Goal: Find specific page/section: Find specific page/section

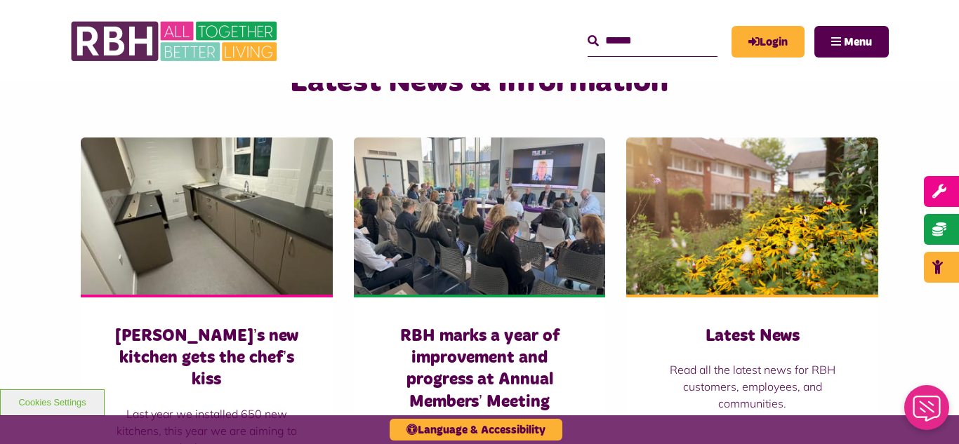
scroll to position [927, 0]
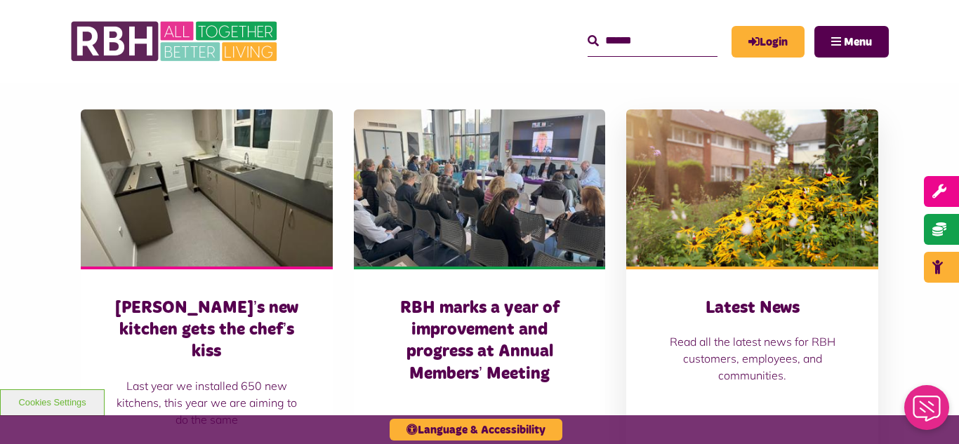
click at [802, 187] on img at bounding box center [752, 188] width 252 height 157
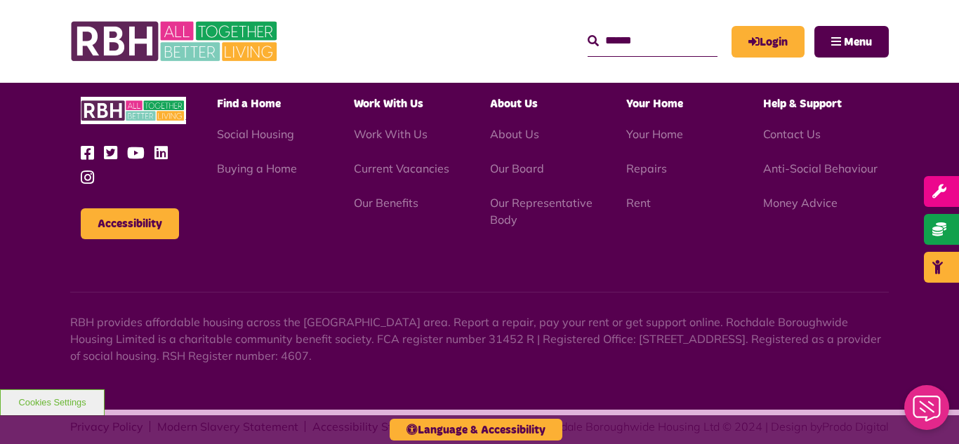
scroll to position [1997, 0]
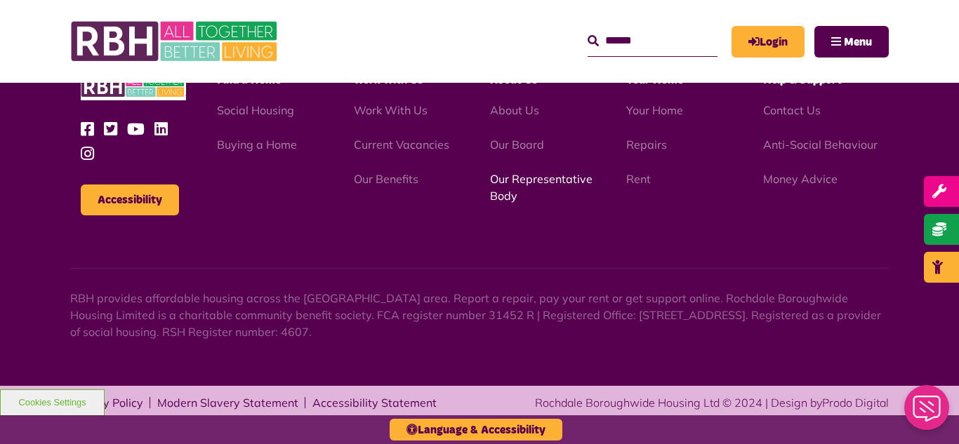
click at [510, 183] on link "Our Representative Body" at bounding box center [541, 187] width 102 height 31
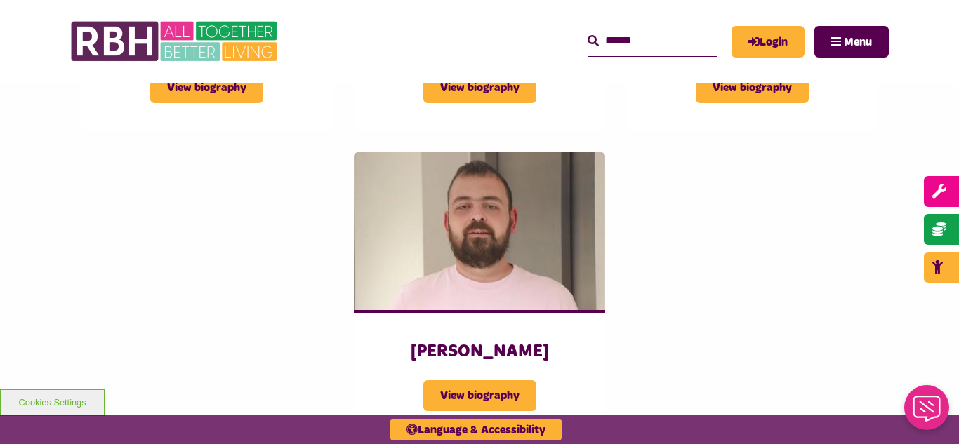
scroll to position [1966, 0]
